Goal: Transaction & Acquisition: Purchase product/service

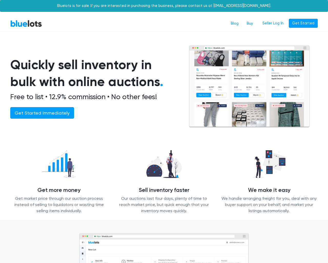
scroll to position [624, 0]
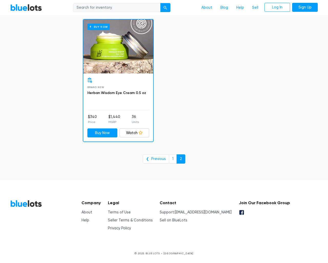
scroll to position [798, 0]
type input "the"
type input "e"
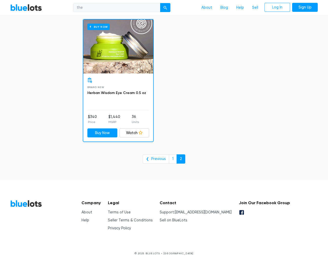
checkbox New"] "false"
type input "e"
checkbox input "false"
checkbox Accessories"] "false"
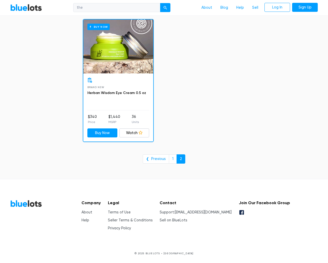
checkbox Goods"] "false"
checkbox input "false"
checkbox Merchandise"] "false"
checkbox Beauty"] "false"
checkbox Baby"] "false"
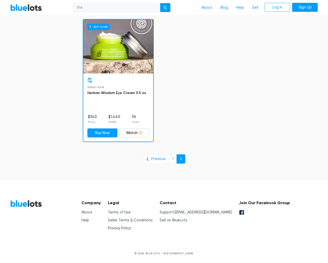
checkbox input "false"
type input "e"
select select "10000"
select select "50000"
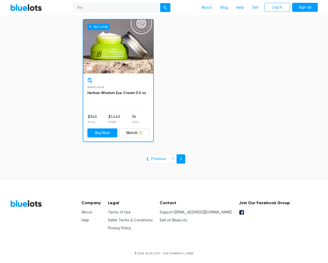
select select "50000"
select select "highest_price"
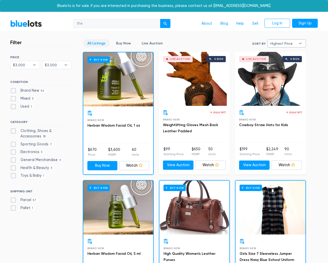
select select "300000"
select select "highest_price"
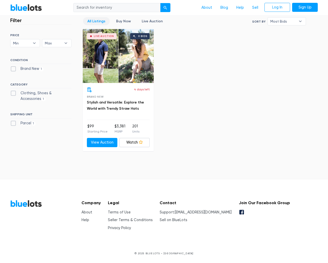
scroll to position [142, 0]
type input "the"
type input "testing@example.com"
type input "e"
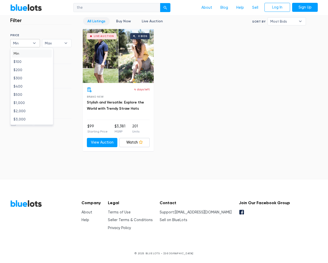
type input "e"
checkbox New"] "false"
type input "e"
checkbox Accessories"] "false"
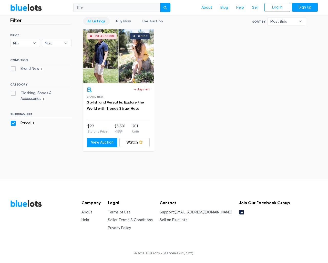
checkbox input "false"
type input "e"
select select "10000"
select select "50000"
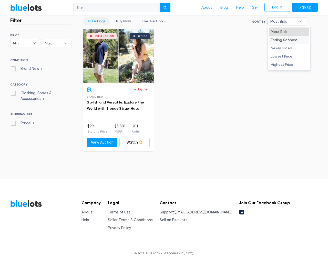
select select "50000"
select select "ending_soonest"
select select "50000"
select select "highest_price"
select select "300000"
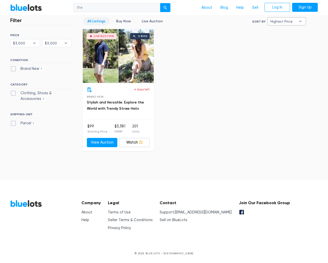
select select "300000"
select select "highest_price"
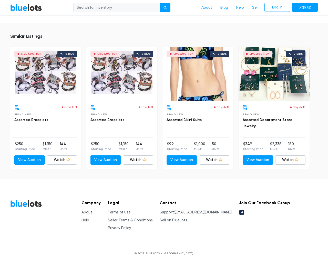
scroll to position [336, 0]
type input "the"
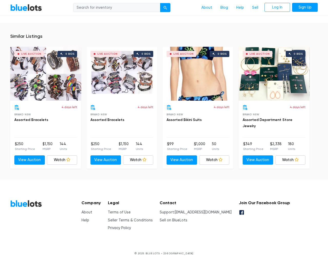
scroll to position [336, 0]
type input "the"
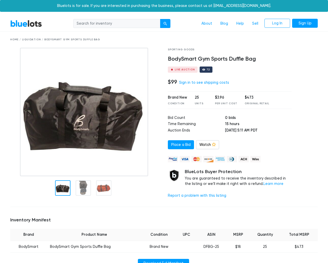
scroll to position [341, 0]
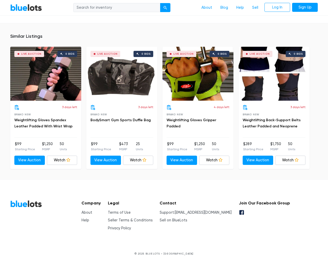
type input "the"
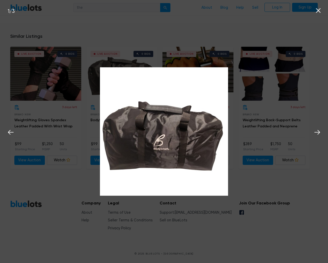
scroll to position [342, 0]
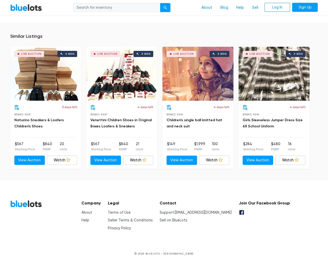
scroll to position [480, 0]
type input "the"
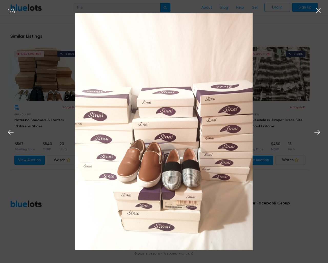
scroll to position [481, 0]
